Goal: Book appointment/travel/reservation

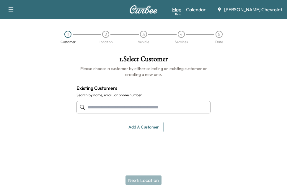
click at [181, 8] on link "Map Beta" at bounding box center [176, 9] width 9 height 7
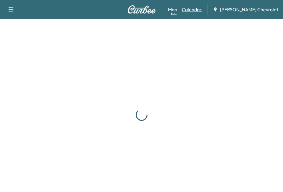
click at [202, 8] on link "Calendar" at bounding box center [192, 9] width 20 height 7
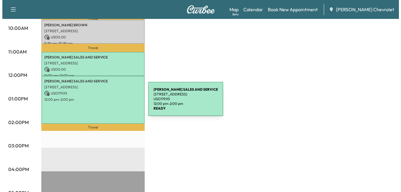
scroll to position [207, 0]
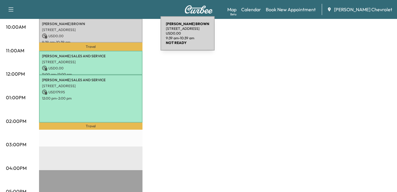
click at [116, 37] on p "USD 0.00" at bounding box center [91, 35] width 98 height 5
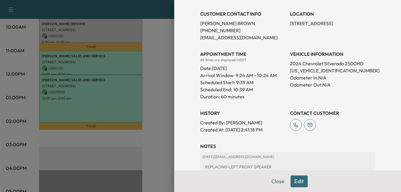
click at [287, 182] on button "Edit" at bounding box center [299, 182] width 17 height 12
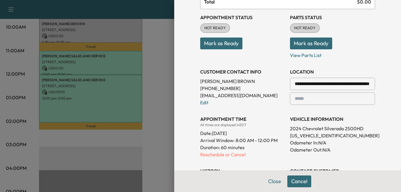
scroll to position [136, 0]
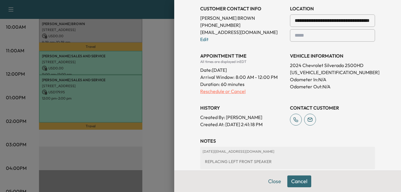
click at [211, 92] on p "Reschedule or Cancel" at bounding box center [242, 91] width 85 height 7
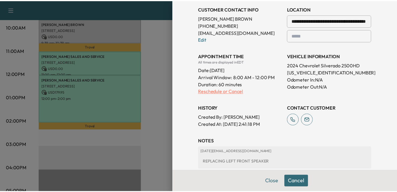
scroll to position [0, 0]
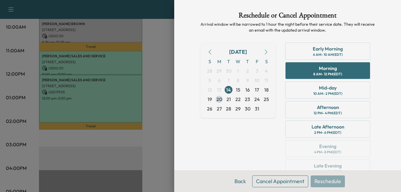
click at [224, 97] on span "21" at bounding box center [228, 99] width 9 height 9
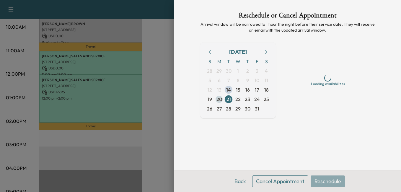
click at [220, 97] on span "20" at bounding box center [220, 99] width 6 height 7
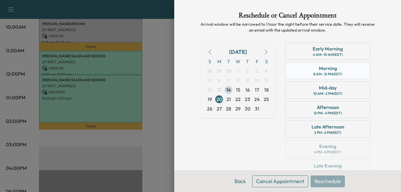
click at [287, 69] on div "Morning" at bounding box center [328, 68] width 18 height 7
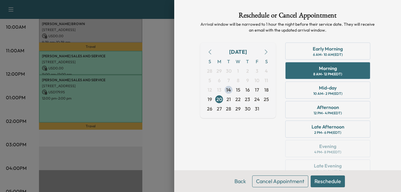
click at [287, 179] on button "Reschedule" at bounding box center [328, 182] width 34 height 12
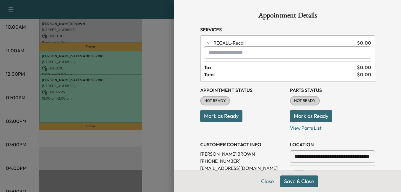
click at [287, 178] on button "Save & Close" at bounding box center [299, 182] width 38 height 12
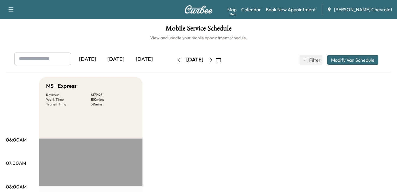
click at [221, 61] on icon "button" at bounding box center [218, 60] width 5 height 5
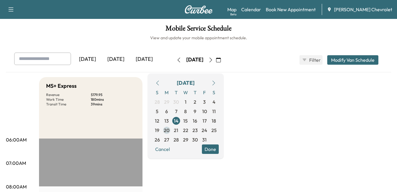
click at [169, 129] on span "20" at bounding box center [167, 130] width 6 height 7
